Goal: Task Accomplishment & Management: Complete application form

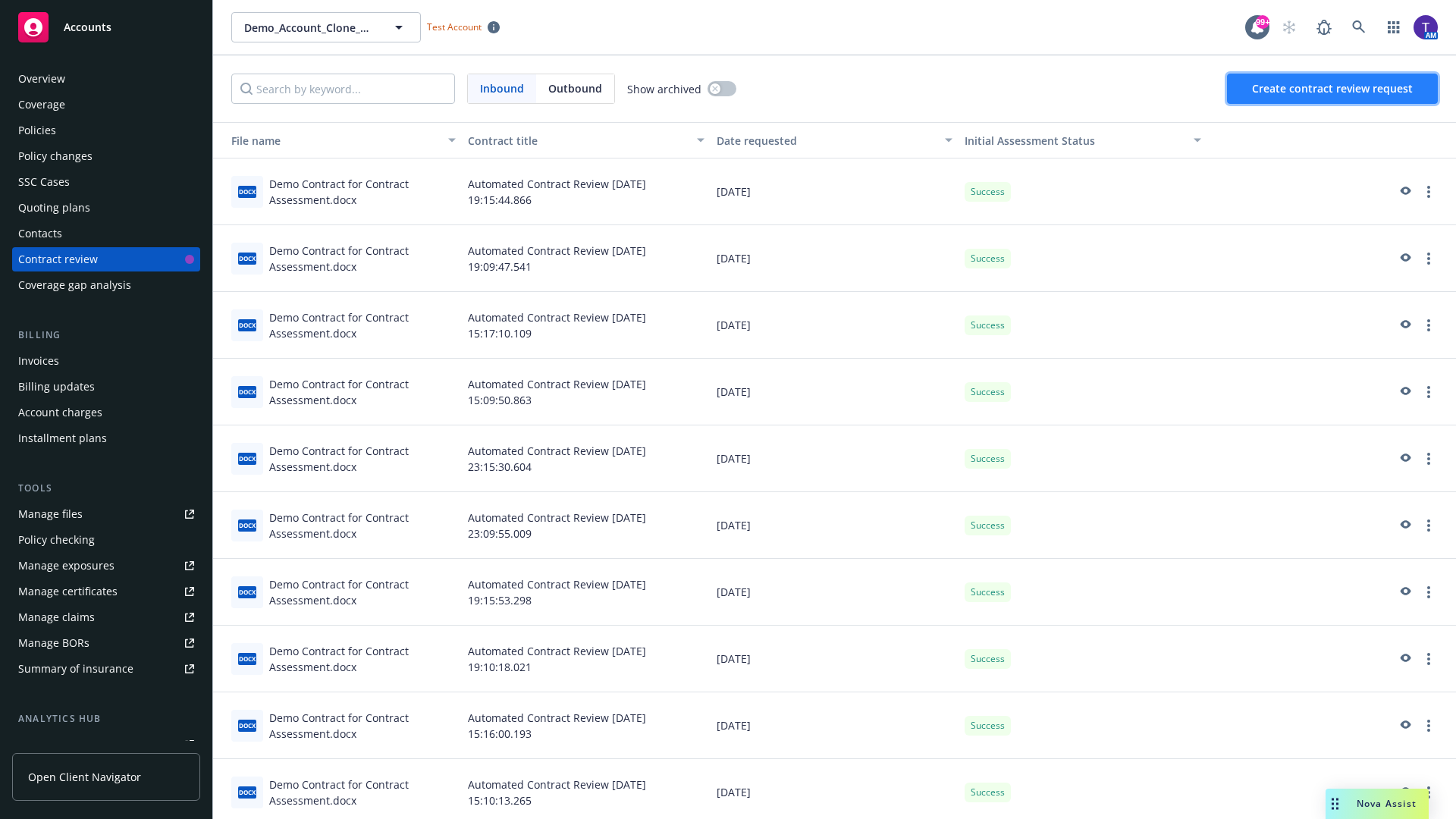
click at [1333, 89] on span "Create contract review request" at bounding box center [1333, 88] width 161 height 14
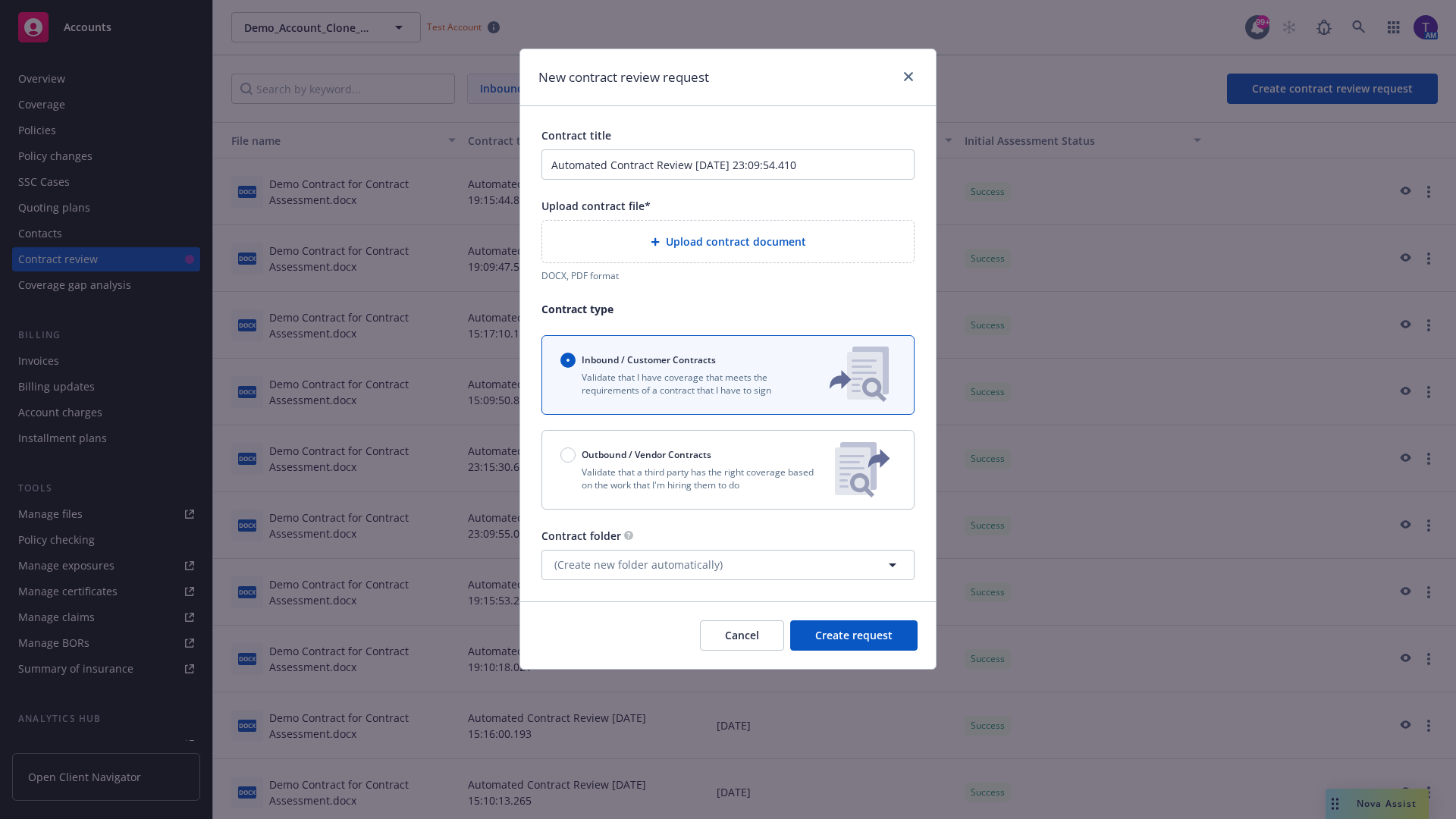
type input "Automated Contract Review 10-14-2025 23:09:54.410"
click at [728, 470] on p "Validate that a third party has the right coverage based on the work that I'm h…" at bounding box center [692, 478] width 263 height 26
radio input "false"
radio input "true"
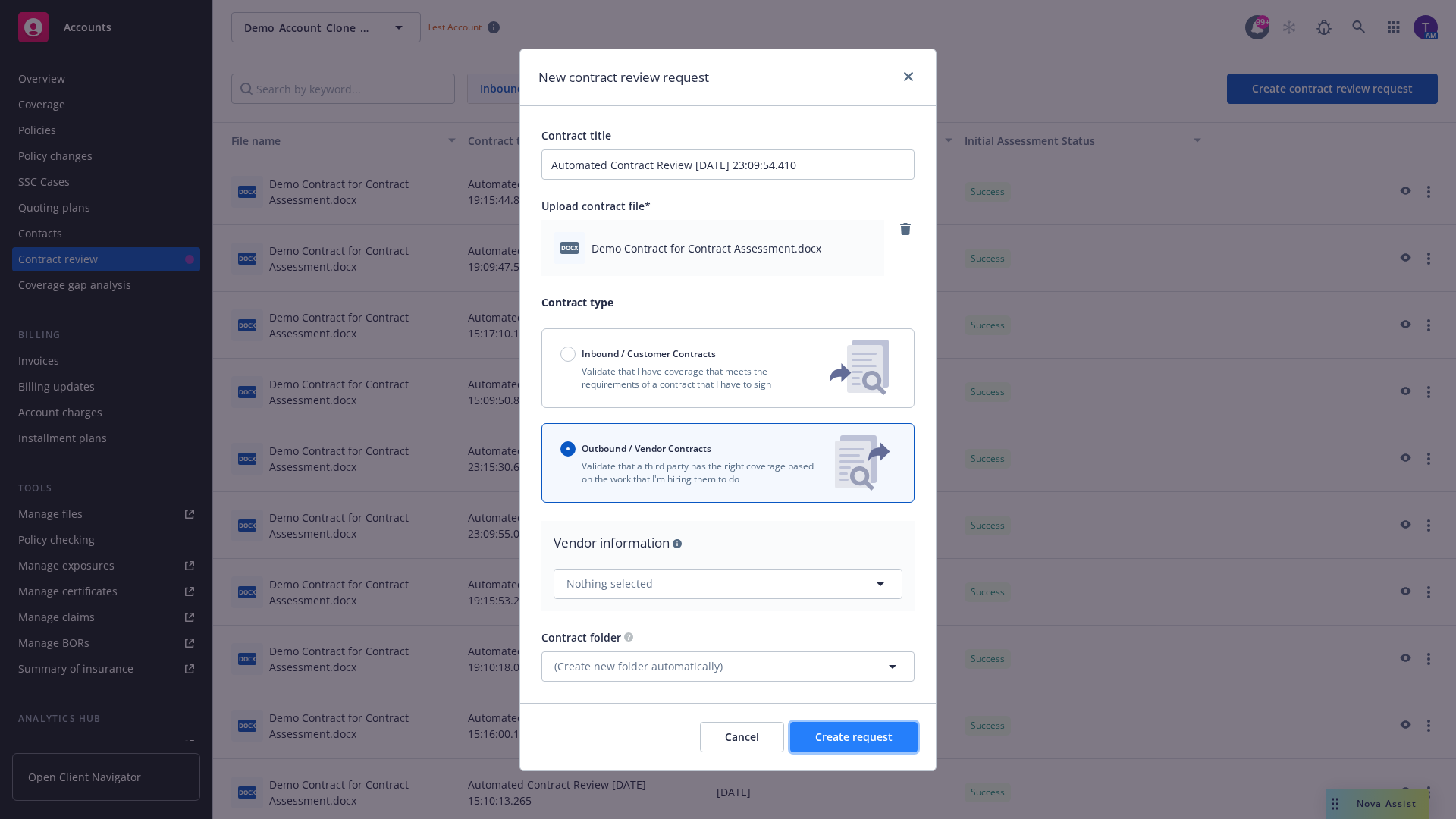
click at [854, 736] on span "Create request" at bounding box center [853, 736] width 77 height 14
